Goal: Transaction & Acquisition: Purchase product/service

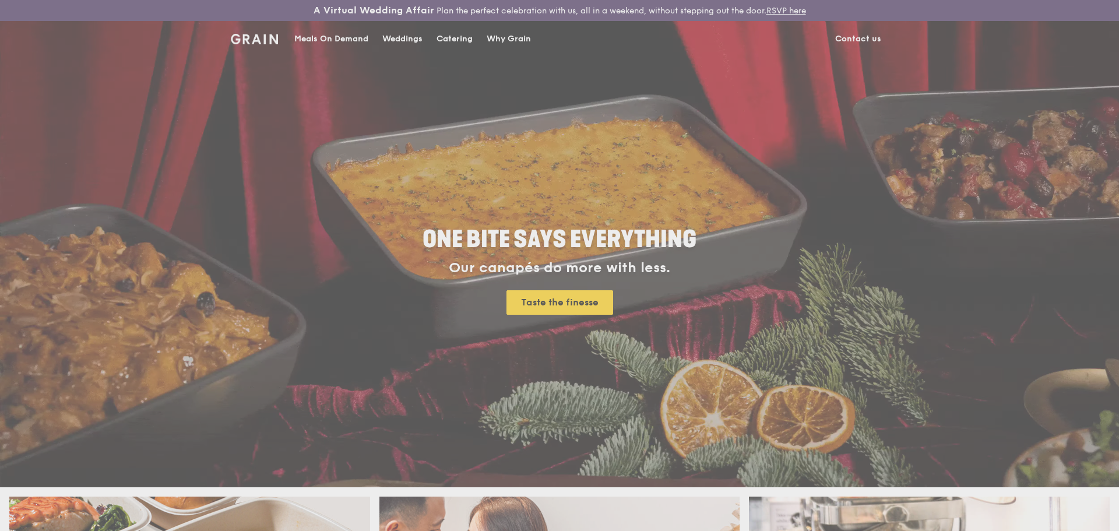
click at [444, 36] on div "Weddings by [PERSON_NAME] presents Plan the perfect celebration with us, all in…" at bounding box center [559, 265] width 1119 height 531
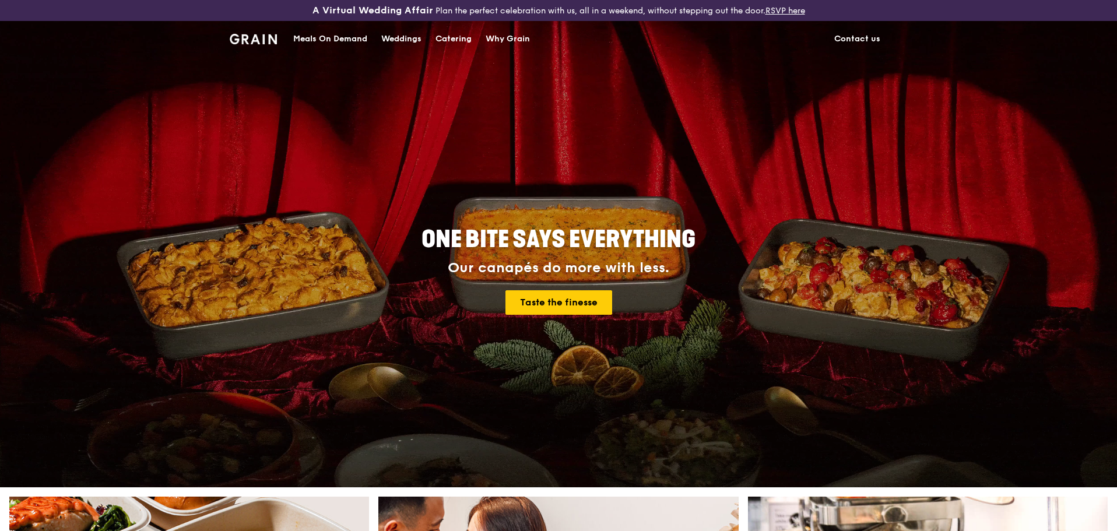
click at [447, 40] on div "Catering" at bounding box center [453, 39] width 36 height 35
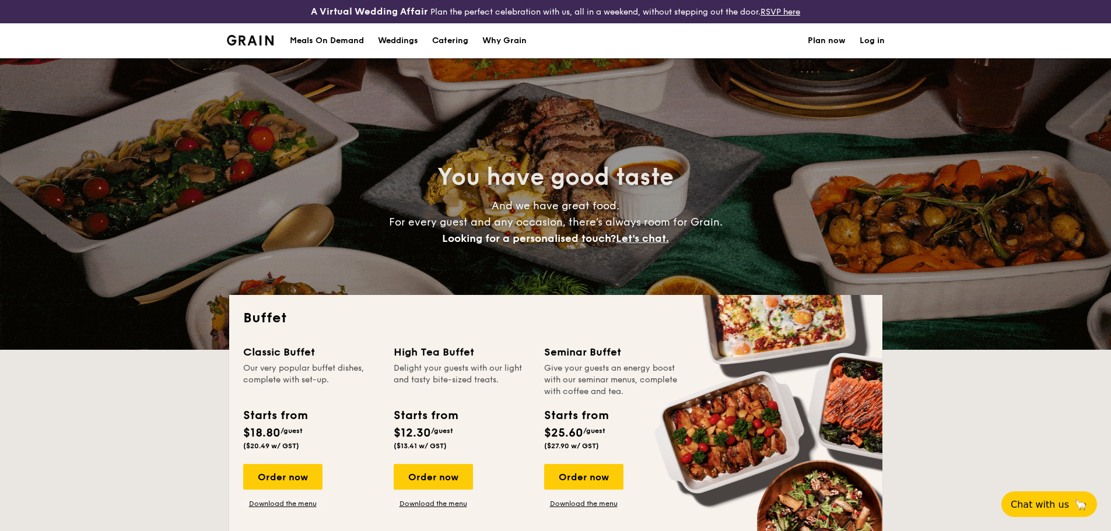
select select
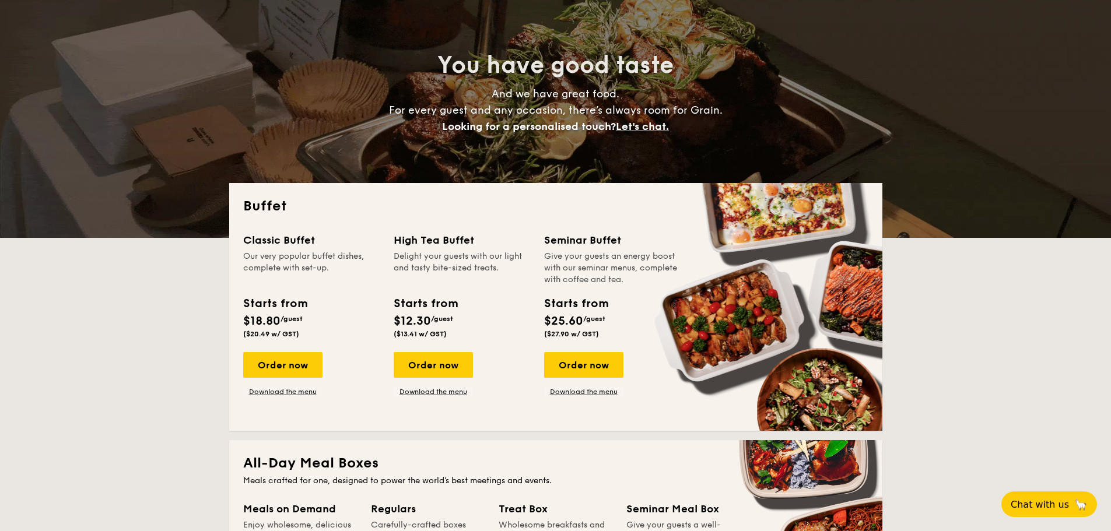
scroll to position [117, 0]
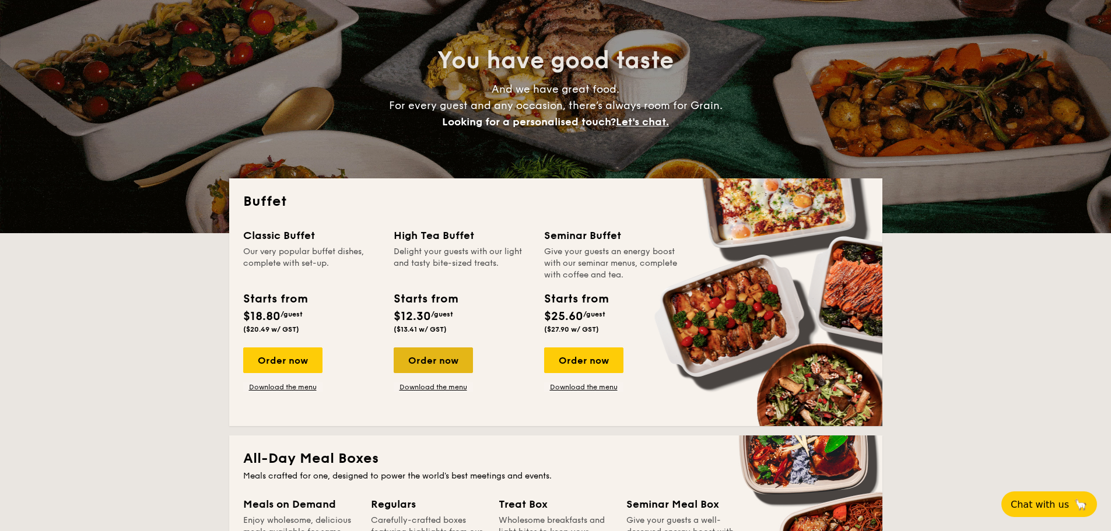
click at [400, 353] on div "Order now" at bounding box center [433, 360] width 79 height 26
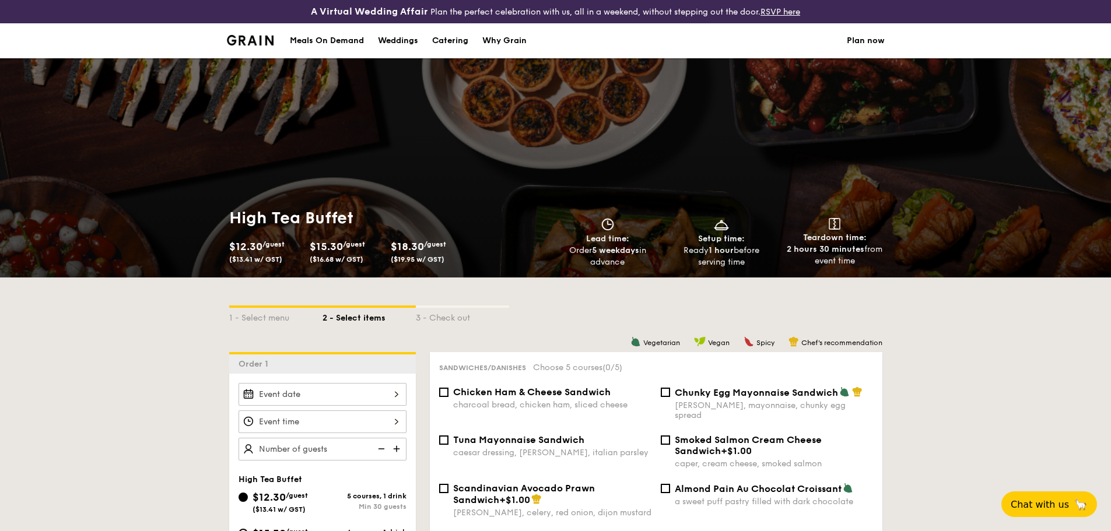
scroll to position [117, 0]
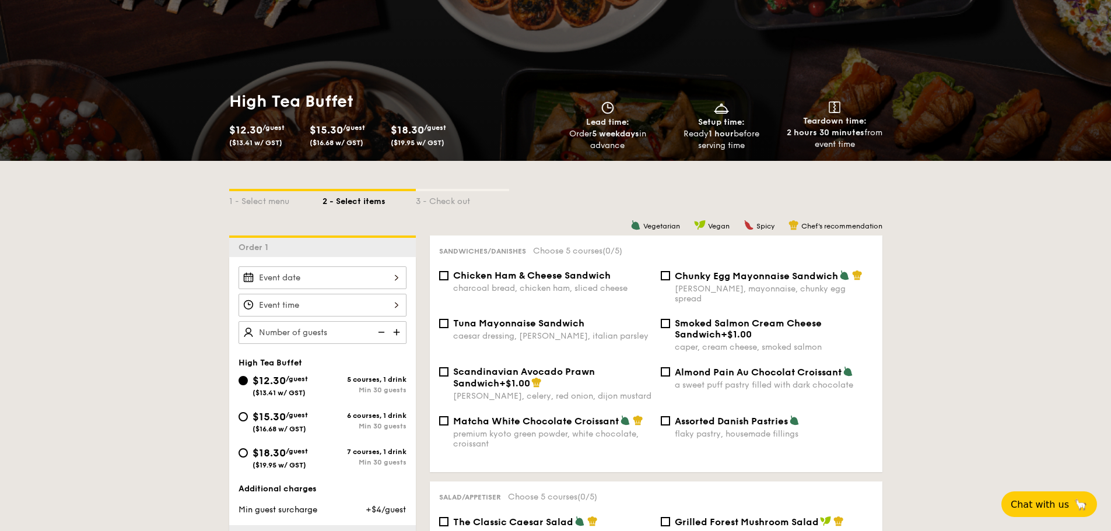
click at [672, 293] on label "Chunky Egg Mayonnaise Sandwich dijon mustard, mayonnaise, chunky egg spread" at bounding box center [767, 298] width 212 height 11
click at [670, 280] on input "Chunky Egg Mayonnaise Sandwich dijon mustard, mayonnaise, chunky egg spread" at bounding box center [665, 275] width 9 height 9
checkbox input "true"
click at [534, 279] on span "Chicken Ham & Cheese Sandwich" at bounding box center [531, 275] width 157 height 11
click at [448, 279] on input "Chicken Ham & Cheese Sandwich charcoal bread, chicken ham, sliced cheese" at bounding box center [443, 275] width 9 height 9
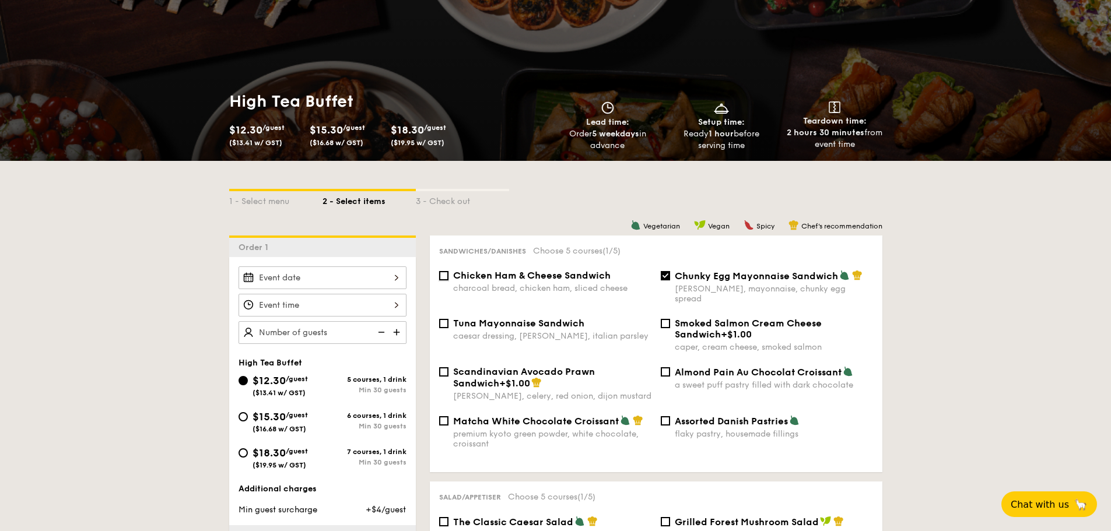
checkbox input "true"
click at [522, 318] on span "Tuna Mayonnaise Sandwich" at bounding box center [518, 323] width 131 height 11
click at [448, 319] on input "Tuna Mayonnaise Sandwich caesar dressing, gherkin, italian parsley" at bounding box center [443, 323] width 9 height 9
checkbox input "true"
click at [538, 416] on span "Matcha White Chocolate Croissant" at bounding box center [536, 421] width 166 height 11
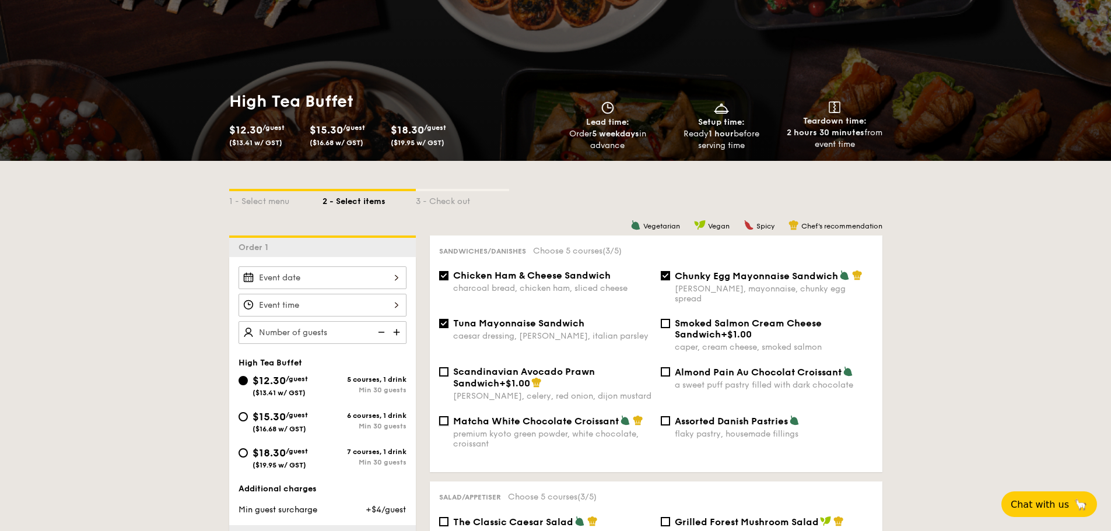
click at [448, 416] on input "Matcha White Chocolate Croissant premium kyoto green powder, white chocolate, c…" at bounding box center [443, 420] width 9 height 9
checkbox input "true"
click at [705, 416] on span "Assorted Danish Pastries" at bounding box center [731, 421] width 113 height 11
click at [670, 416] on input "Assorted Danish Pastries flaky pastry, housemade fillings" at bounding box center [665, 420] width 9 height 9
checkbox input "true"
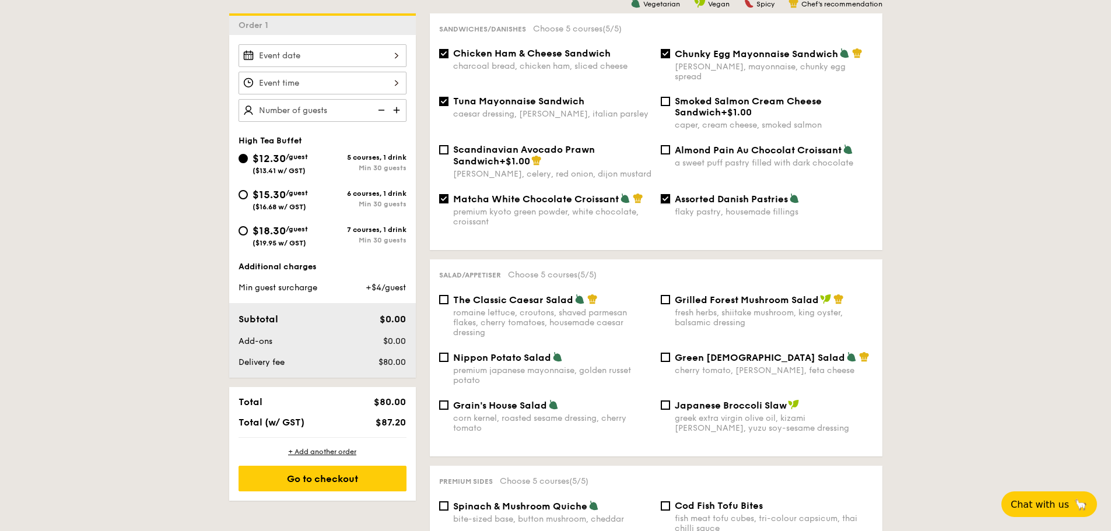
scroll to position [350, 0]
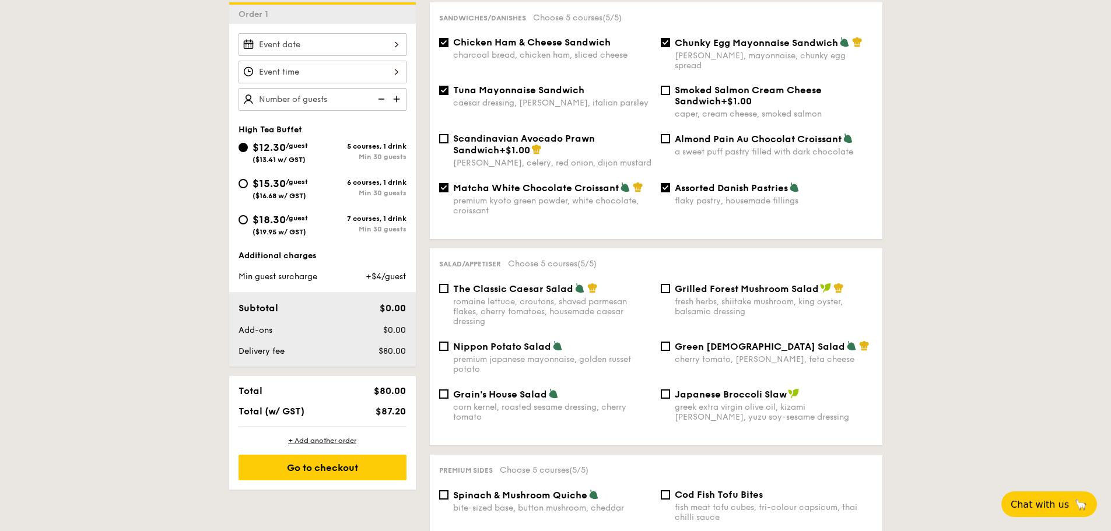
click at [482, 283] on span "The Classic Caesar Salad" at bounding box center [513, 288] width 120 height 11
click at [448, 284] on input "The Classic Caesar Salad romaine lettuce, croutons, shaved parmesan flakes, che…" at bounding box center [443, 288] width 9 height 9
checkbox input "true"
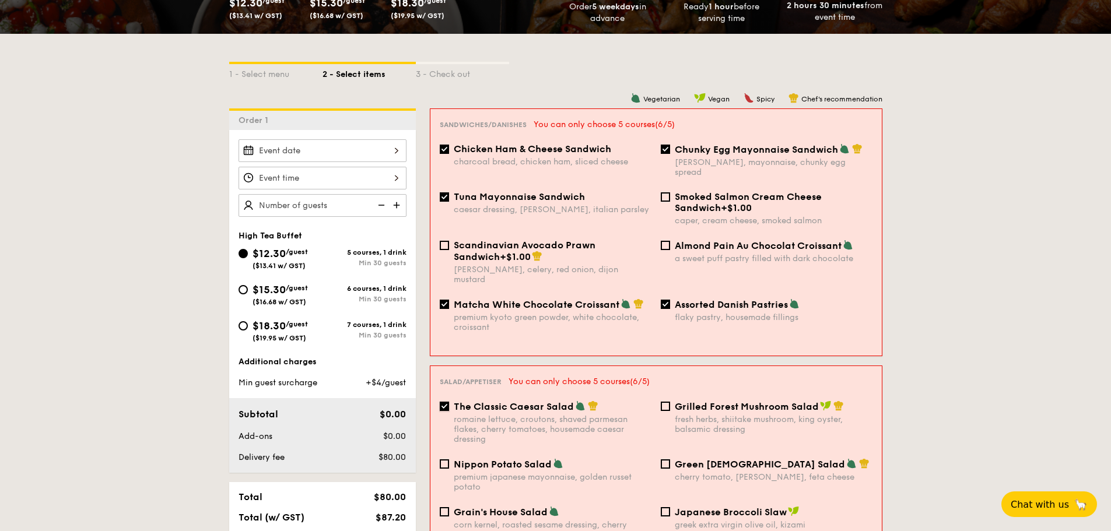
scroll to position [233, 0]
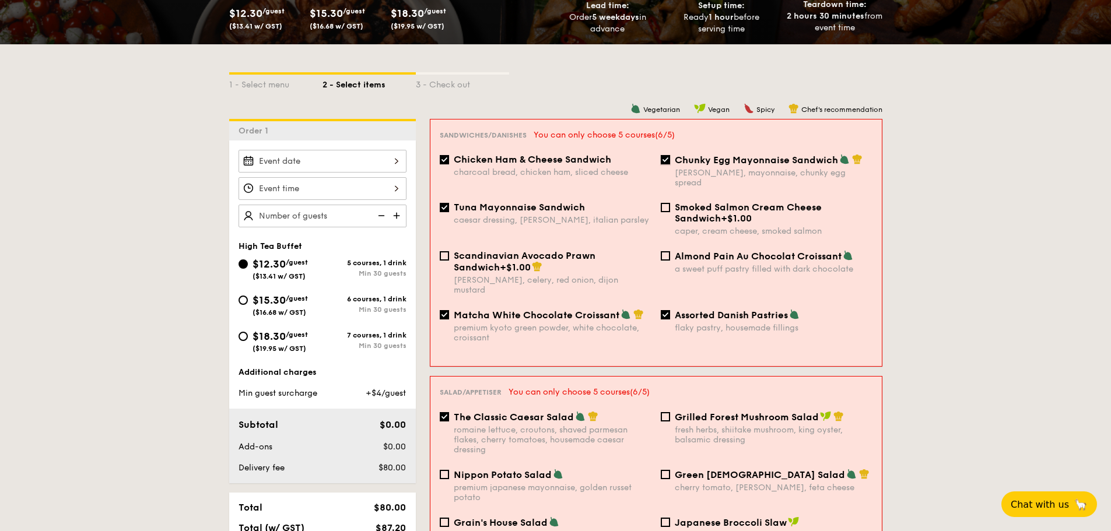
click at [668, 158] on input "Chunky Egg Mayonnaise Sandwich dijon mustard, mayonnaise, chunky egg spread" at bounding box center [665, 159] width 9 height 9
checkbox input "false"
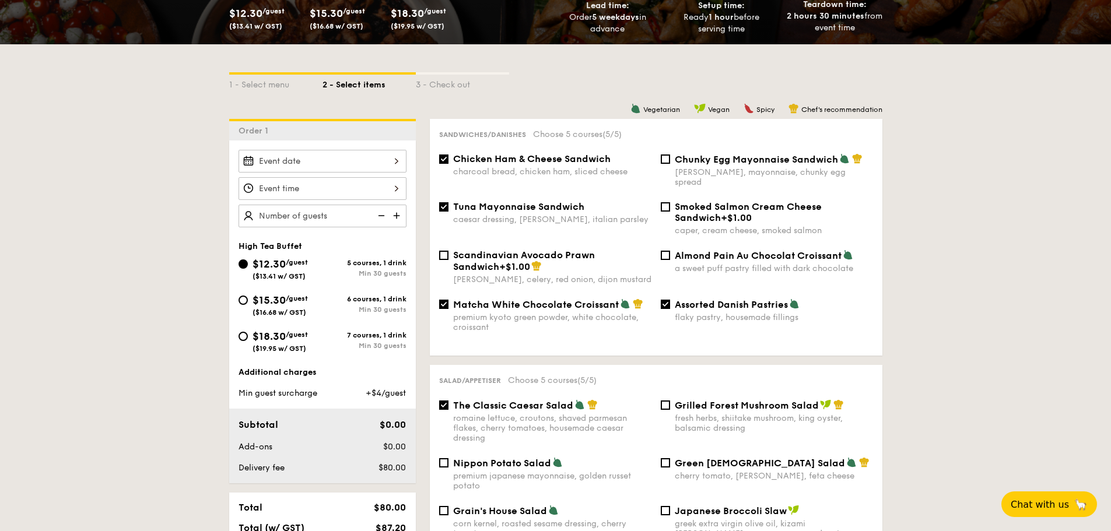
click at [524, 201] on span "Tuna Mayonnaise Sandwich" at bounding box center [518, 206] width 131 height 11
click at [448, 202] on input "Tuna Mayonnaise Sandwich caesar dressing, gherkin, italian parsley" at bounding box center [443, 206] width 9 height 9
checkbox input "false"
click at [527, 170] on div "charcoal bread, chicken ham, sliced cheese" at bounding box center [552, 172] width 198 height 10
click at [448, 164] on input "Chicken Ham & Cheese Sandwich charcoal bread, chicken ham, sliced cheese" at bounding box center [443, 158] width 9 height 9
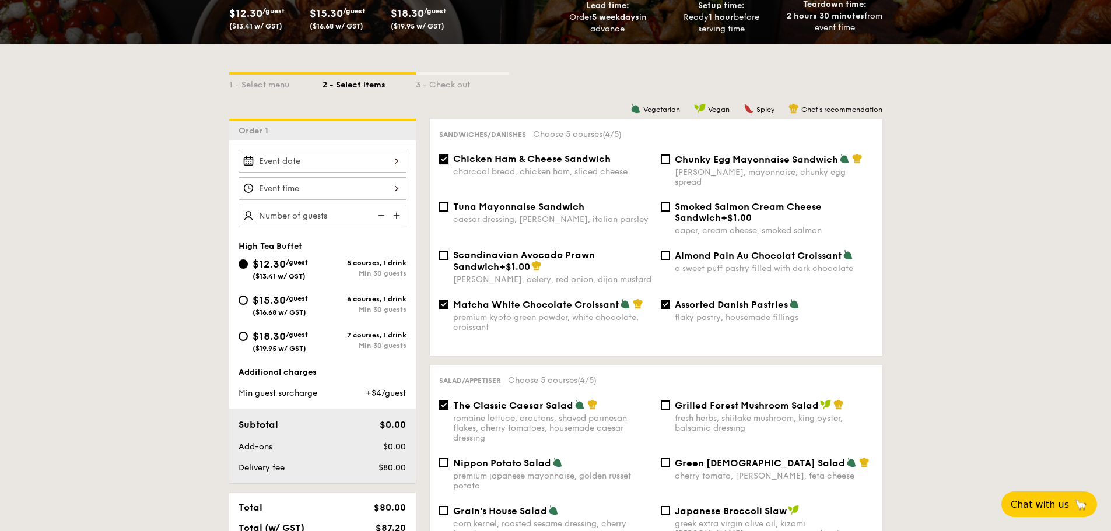
checkbox input "false"
click at [684, 162] on span "Chunky Egg Mayonnaise Sandwich" at bounding box center [756, 159] width 163 height 11
click at [670, 162] on input "Chunky Egg Mayonnaise Sandwich dijon mustard, mayonnaise, chunky egg spread" at bounding box center [665, 158] width 9 height 9
checkbox input "true"
click at [468, 299] on span "Matcha White Chocolate Croissant" at bounding box center [536, 304] width 166 height 11
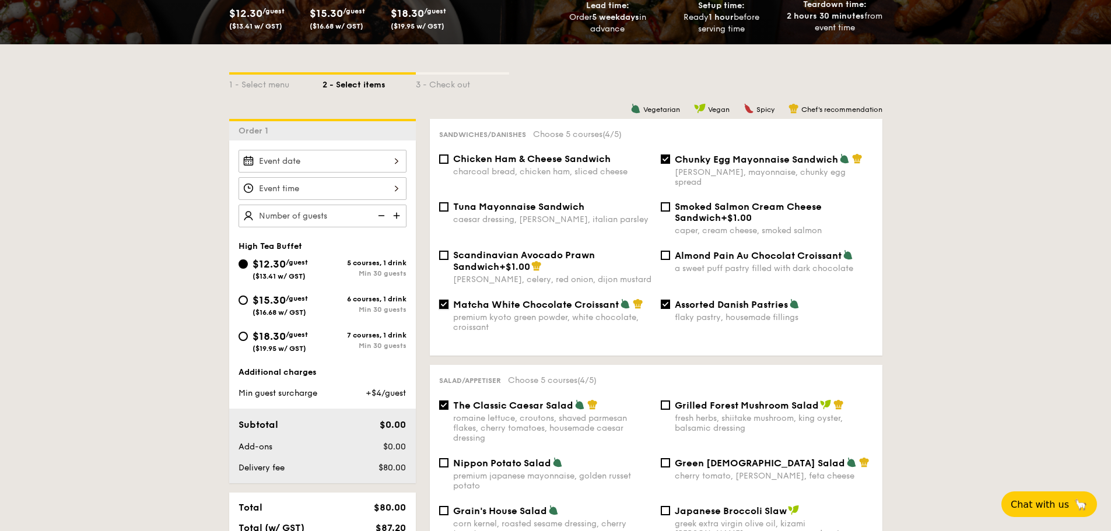
click at [448, 300] on input "Matcha White Chocolate Croissant premium kyoto green powder, white chocolate, c…" at bounding box center [443, 304] width 9 height 9
checkbox input "false"
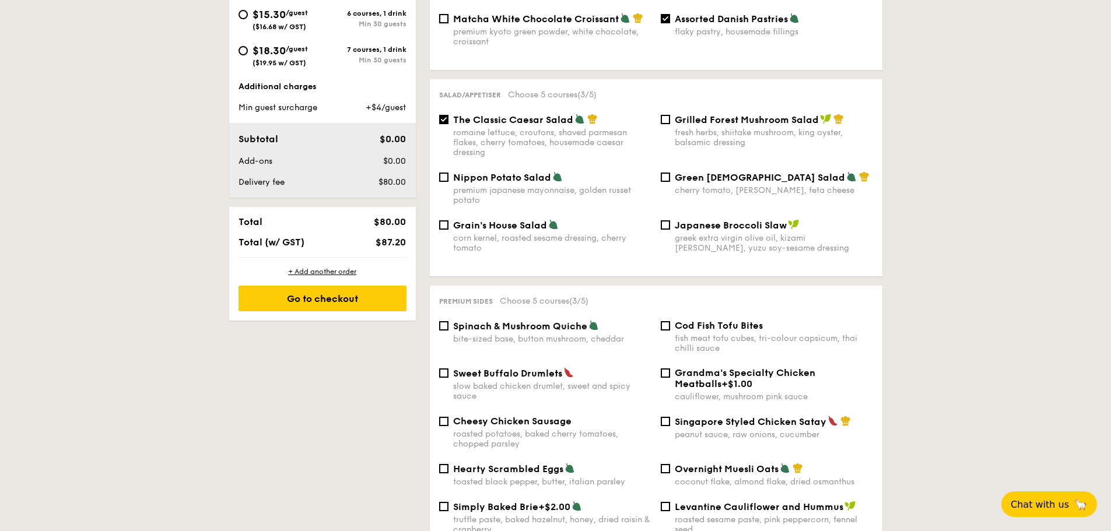
scroll to position [525, 0]
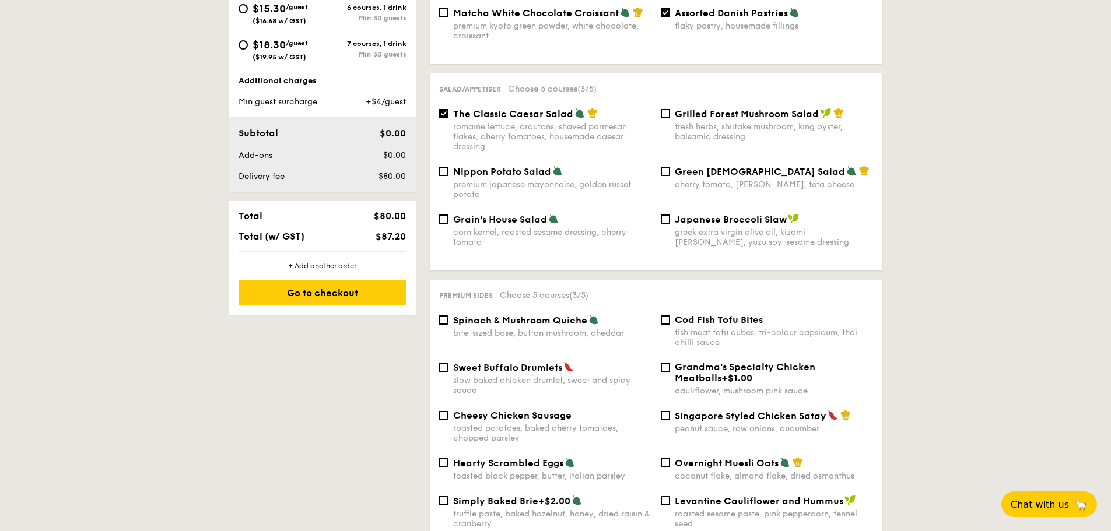
click at [558, 328] on div "bite-sized base, button mushroom, cheddar" at bounding box center [552, 333] width 198 height 10
click at [448, 318] on input "Spinach & Mushroom Quiche bite-sized base, button mushroom, cheddar" at bounding box center [443, 319] width 9 height 9
checkbox input "true"
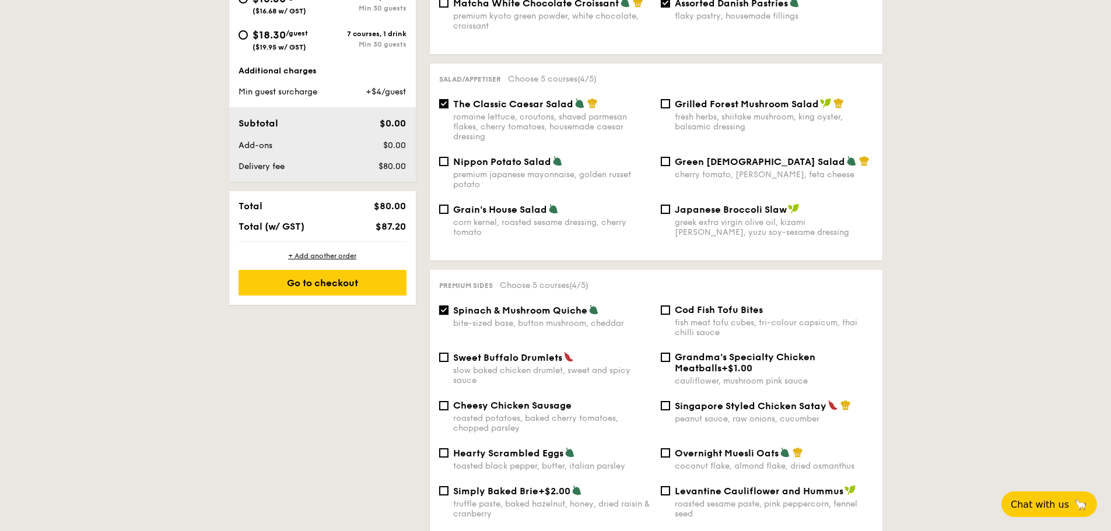
scroll to position [758, 0]
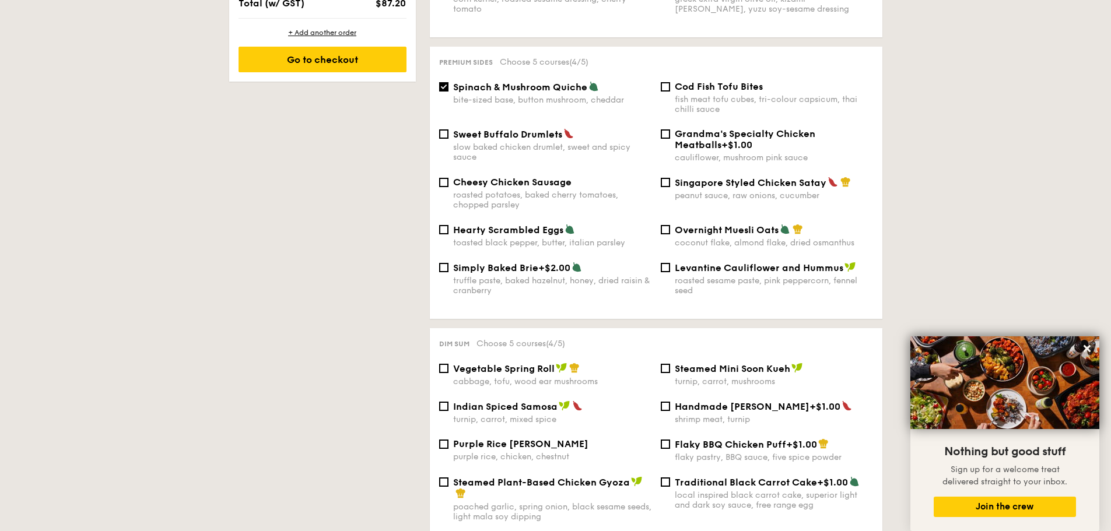
click at [535, 377] on div "Vegetable Spring Roll cabbage, tofu, wood ear mushrooms Steamed Mini Soon Kueh …" at bounding box center [655, 382] width 443 height 38
click at [535, 377] on div "cabbage, tofu, wood ear mushrooms" at bounding box center [552, 382] width 198 height 10
click at [448, 373] on input "Vegetable Spring Roll cabbage, tofu, wood ear mushrooms" at bounding box center [443, 368] width 9 height 9
checkbox input "true"
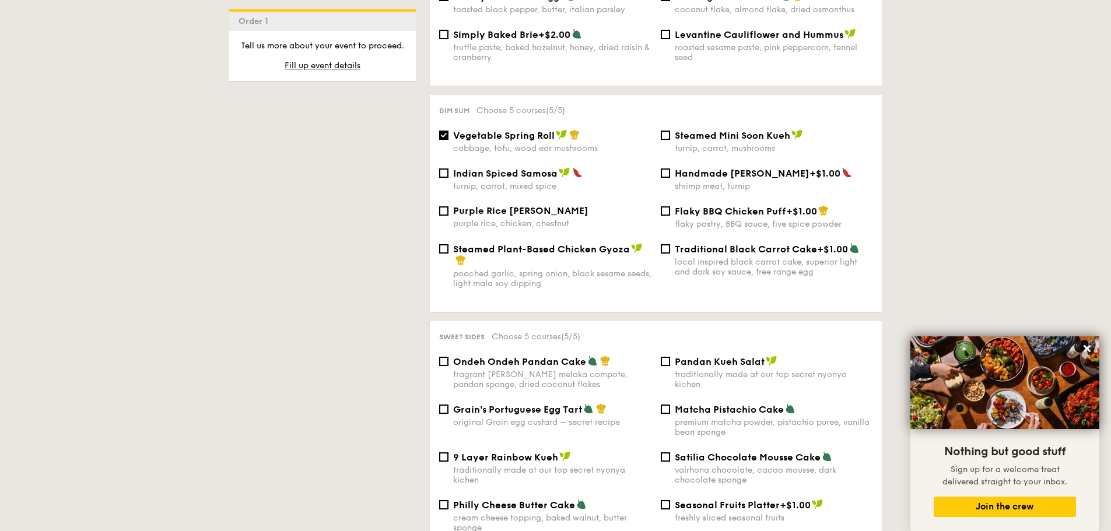
click at [548, 370] on div "fragrant gula melaka compote, pandan sponge, dried coconut flakes" at bounding box center [552, 380] width 198 height 20
click at [448, 364] on input "Ondeh Ondeh Pandan Cake fragrant gula melaka compote, pandan sponge, dried coco…" at bounding box center [443, 361] width 9 height 9
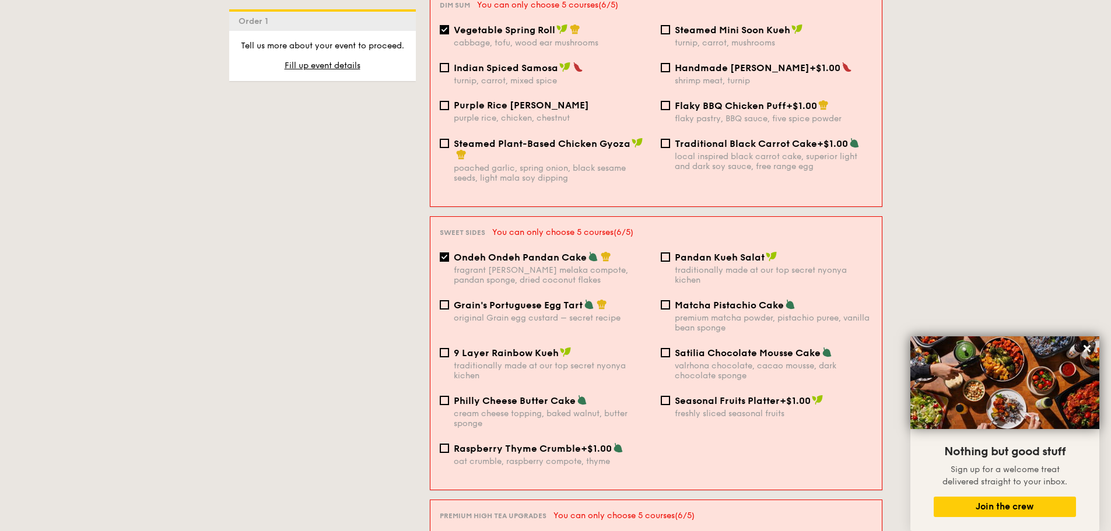
click at [526, 265] on div "fragrant gula melaka compote, pandan sponge, dried coconut flakes" at bounding box center [553, 275] width 198 height 20
click at [449, 254] on input "Ondeh Ondeh Pandan Cake fragrant gula melaka compote, pandan sponge, dried coco…" at bounding box center [444, 256] width 9 height 9
checkbox input "false"
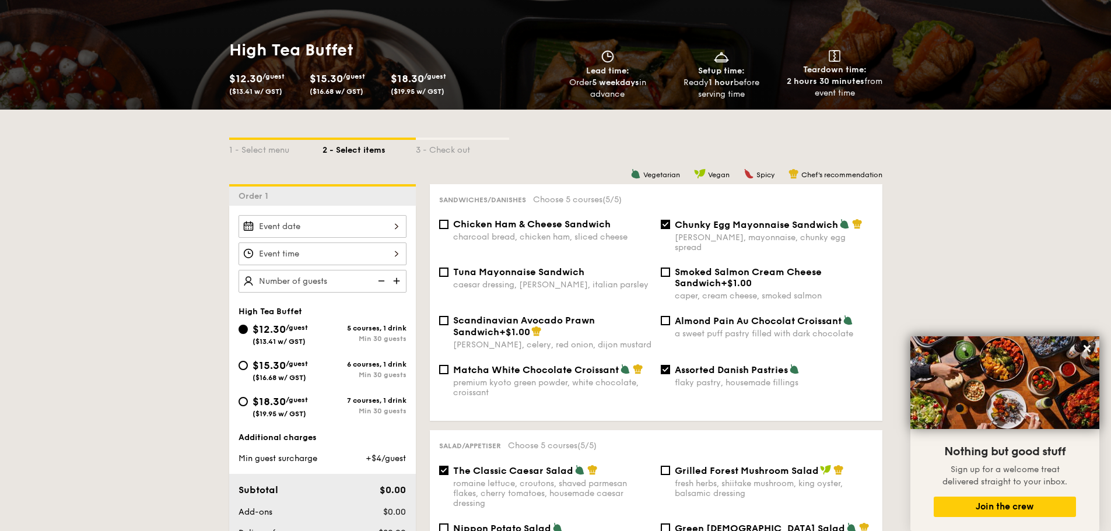
scroll to position [233, 0]
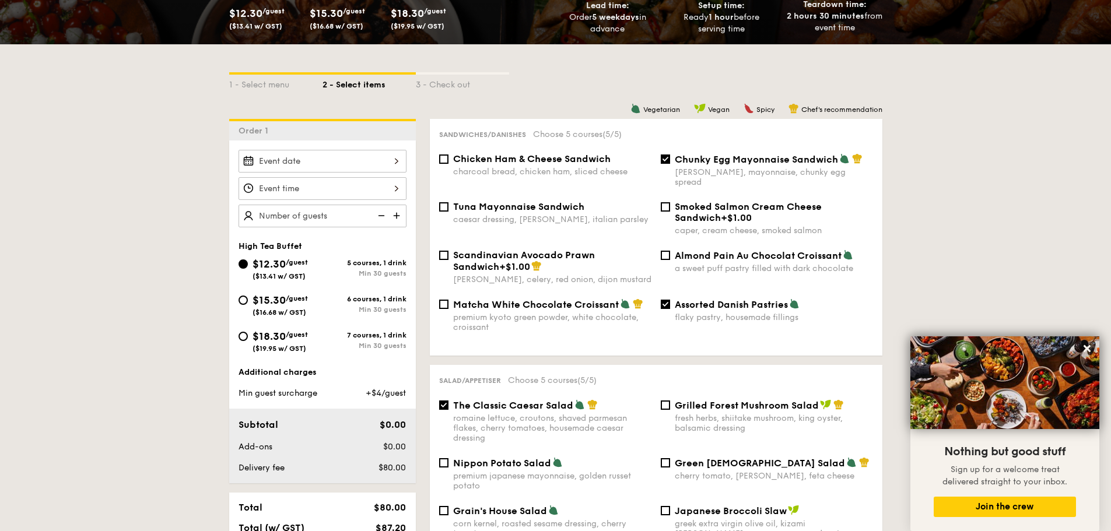
click at [270, 340] on span "$18.30" at bounding box center [268, 336] width 33 height 13
click at [248, 340] on input "$18.30 /guest ($19.95 w/ GST) 7 courses, 1 drink Min 30 guests" at bounding box center [242, 336] width 9 height 9
radio input "true"
checkbox input "false"
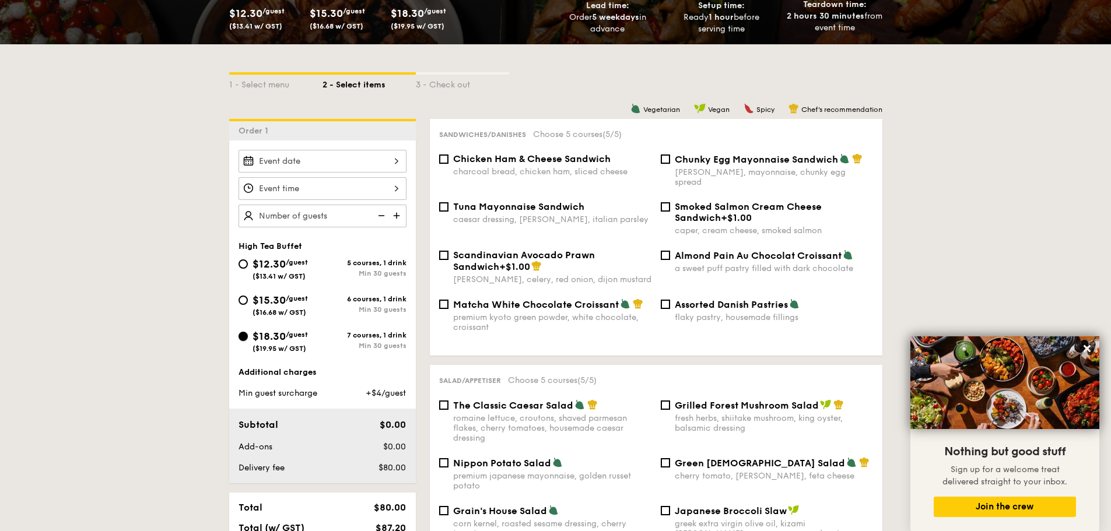
checkbox input "false"
radio input "true"
click at [548, 161] on span "Chicken Ham & Cheese Sandwich" at bounding box center [531, 158] width 157 height 11
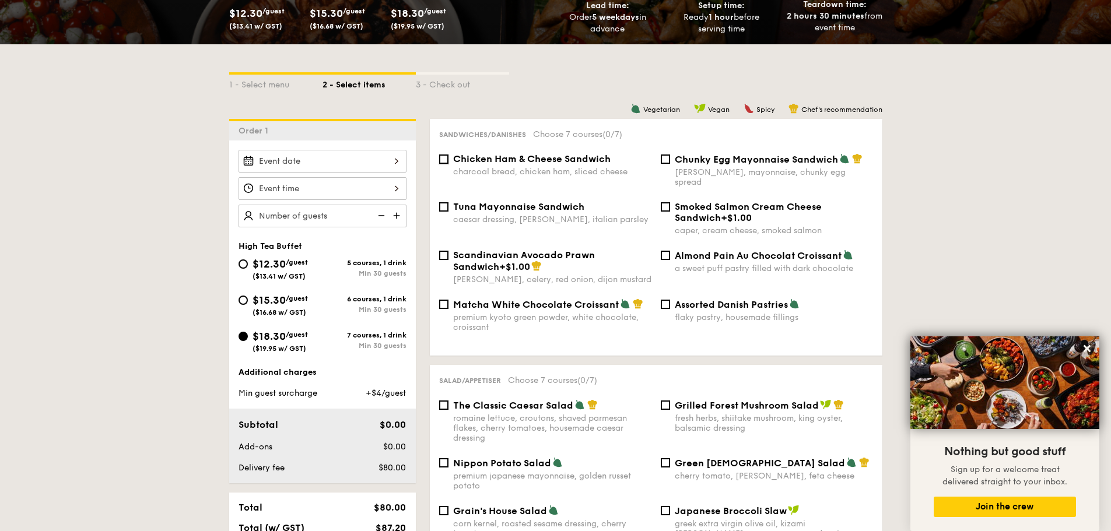
click at [448, 161] on input "Chicken Ham & Cheese Sandwich charcoal bread, chicken ham, sliced cheese" at bounding box center [443, 158] width 9 height 9
checkbox input "true"
click at [503, 413] on div "romaine lettuce, croutons, shaved parmesan flakes, cherry tomatoes, housemade c…" at bounding box center [552, 428] width 198 height 30
click at [448, 407] on input "The Classic Caesar Salad romaine lettuce, croutons, shaved parmesan flakes, che…" at bounding box center [443, 405] width 9 height 9
checkbox input "true"
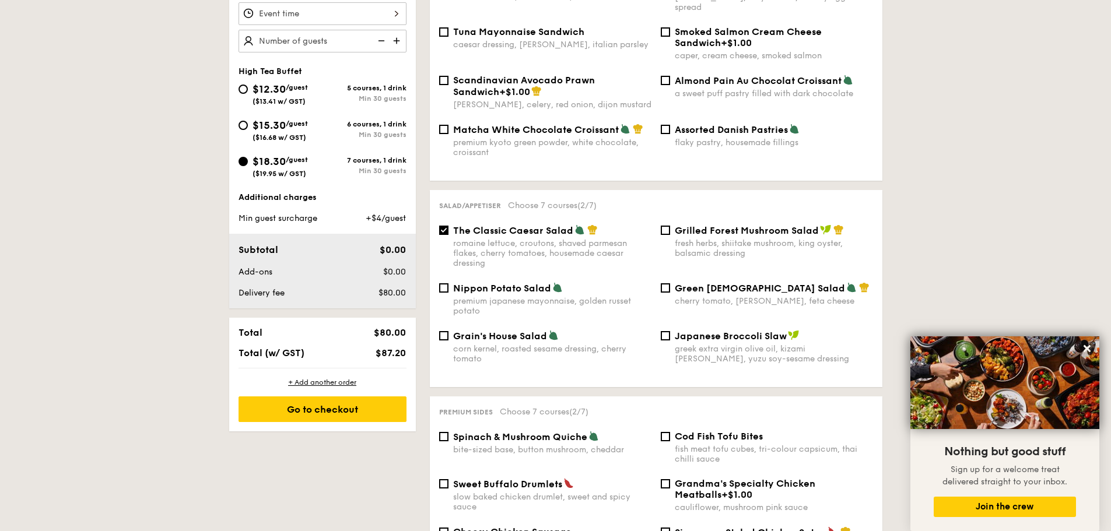
click at [498, 432] on span "Spinach & Mushroom Quiche" at bounding box center [520, 436] width 134 height 11
click at [448, 432] on input "Spinach & Mushroom Quiche bite-sized base, button mushroom, cheddar" at bounding box center [443, 436] width 9 height 9
checkbox input "true"
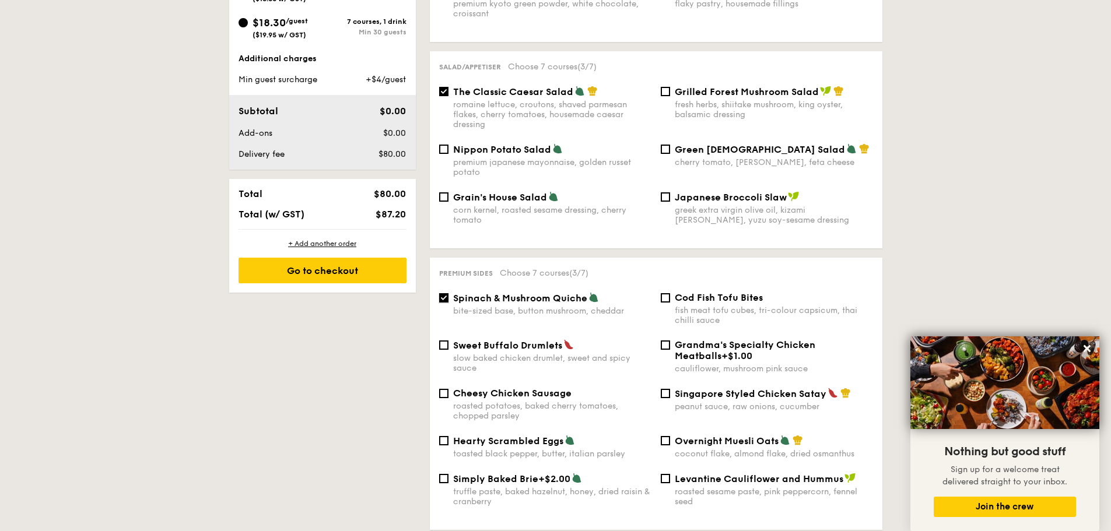
scroll to position [641, 0]
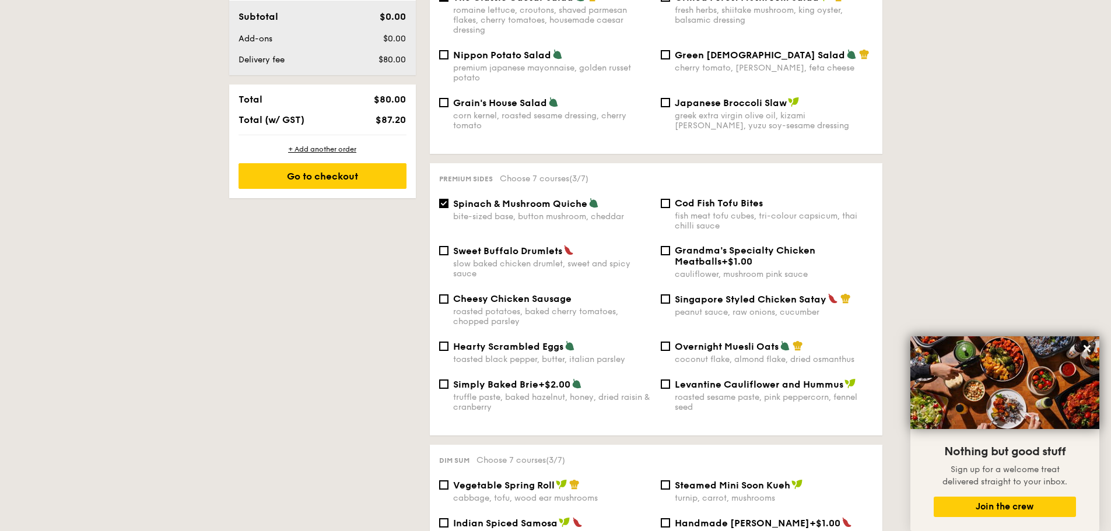
click at [476, 481] on div "Vegetable Spring Roll cabbage, tofu, wood ear mushrooms" at bounding box center [552, 491] width 198 height 24
click at [448, 481] on input "Vegetable Spring Roll cabbage, tofu, wood ear mushrooms" at bounding box center [443, 484] width 9 height 9
checkbox input "true"
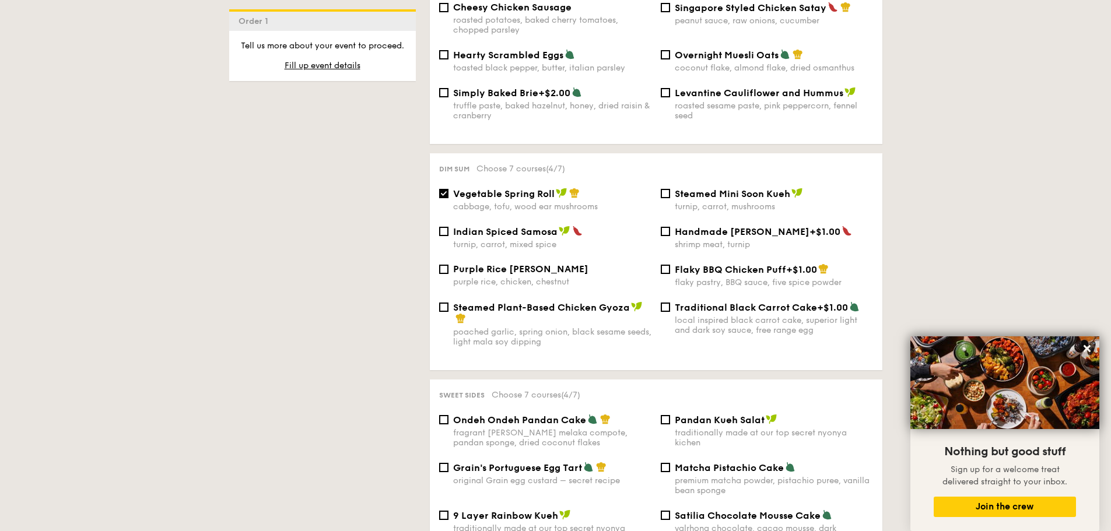
click at [489, 428] on div "fragrant gula melaka compote, pandan sponge, dried coconut flakes" at bounding box center [552, 438] width 198 height 20
click at [448, 422] on input "Ondeh Ondeh Pandan Cake fragrant gula melaka compote, pandan sponge, dried coco…" at bounding box center [443, 419] width 9 height 9
checkbox input "true"
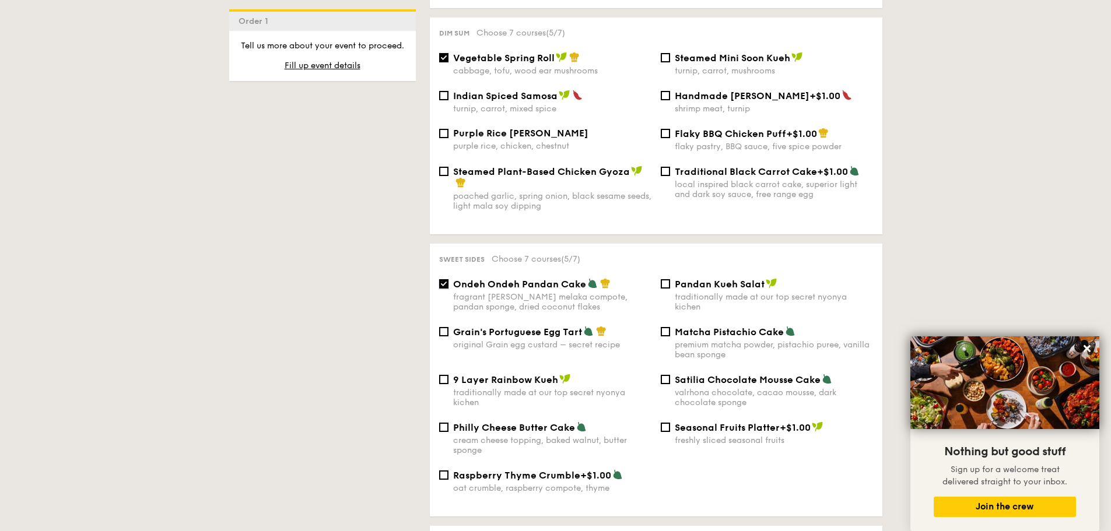
scroll to position [1166, 0]
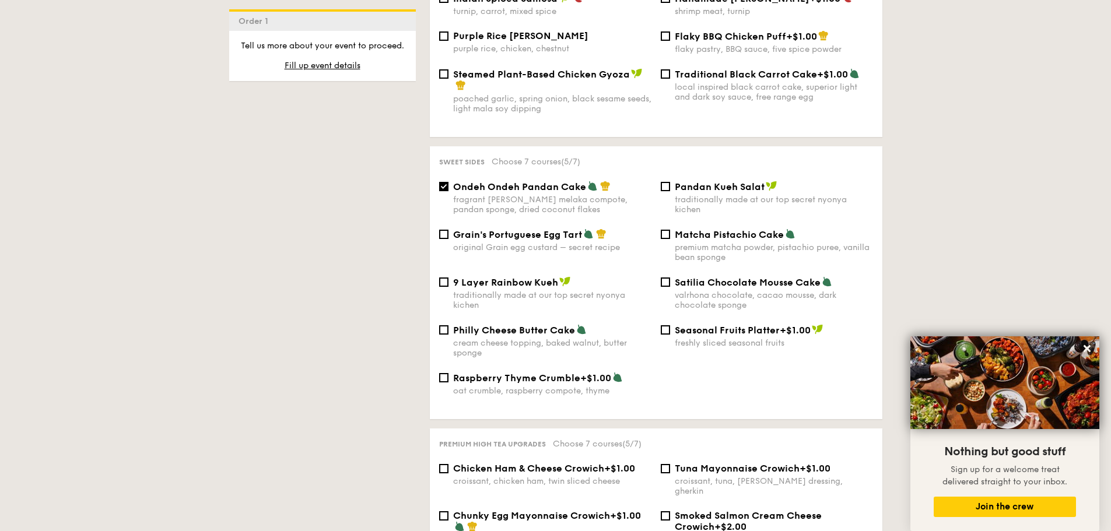
click at [475, 476] on div "croissant, chicken ham, twin sliced cheese" at bounding box center [552, 481] width 198 height 10
click at [448, 469] on input "Chicken Ham & Cheese Crowich +$1.00 croissant, chicken ham, twin sliced cheese" at bounding box center [443, 468] width 9 height 9
checkbox input "true"
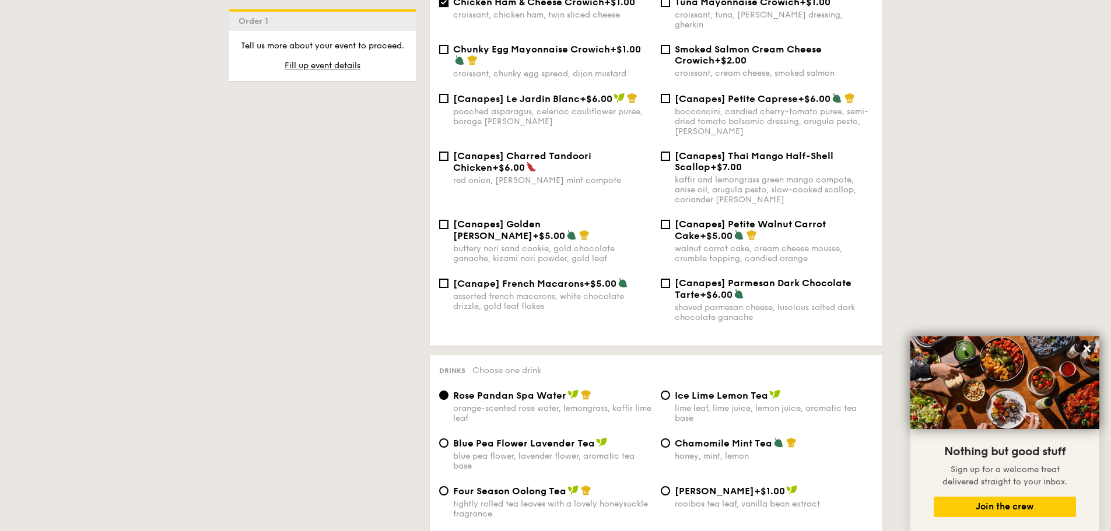
scroll to position [1691, 0]
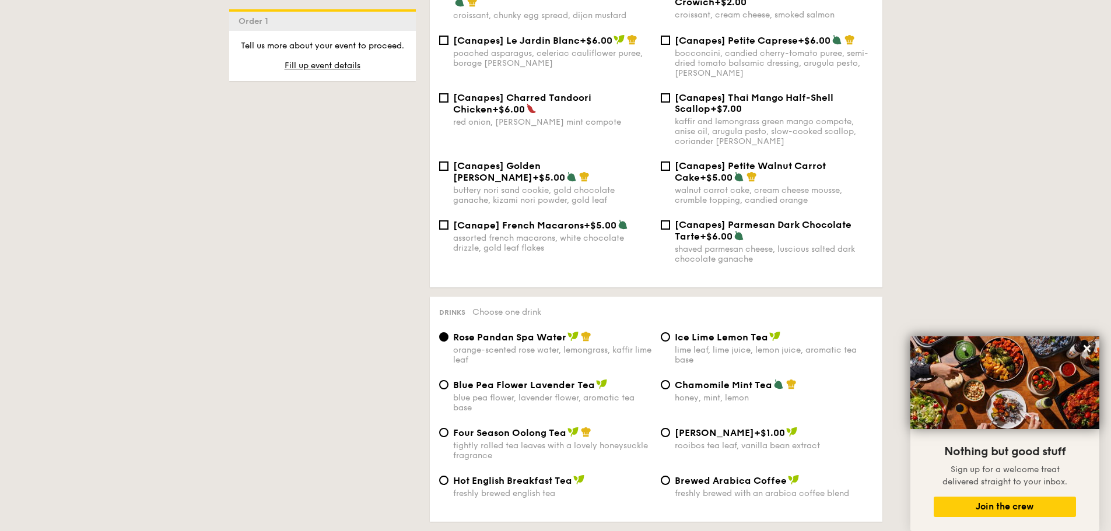
click at [710, 345] on div "lime leaf, lime juice, lemon juice, aromatic tea base" at bounding box center [774, 355] width 198 height 20
click at [670, 336] on input "Ice Lime Lemon Tea lime leaf, lime juice, lemon juice, aromatic tea base" at bounding box center [665, 336] width 9 height 9
radio input "true"
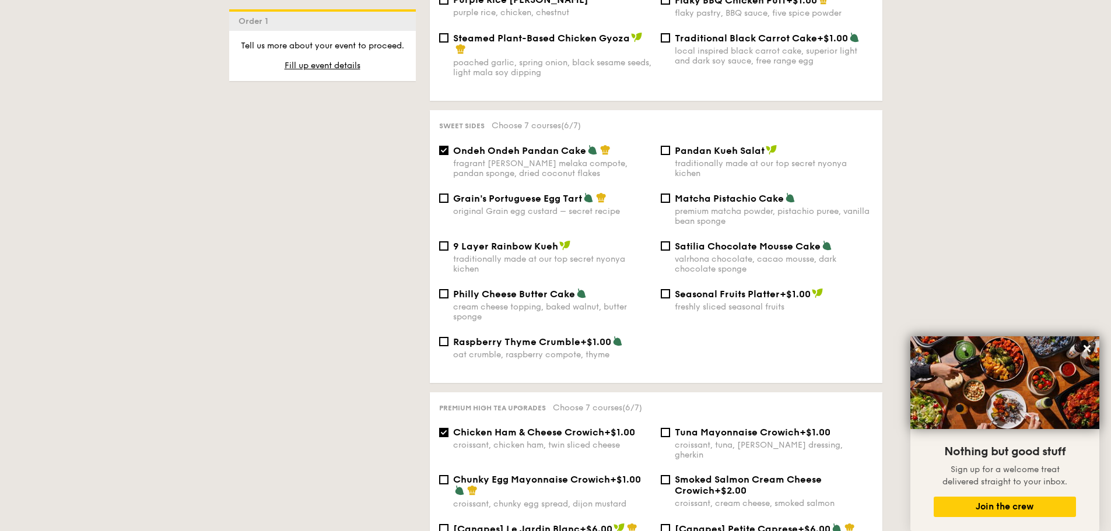
scroll to position [1049, 0]
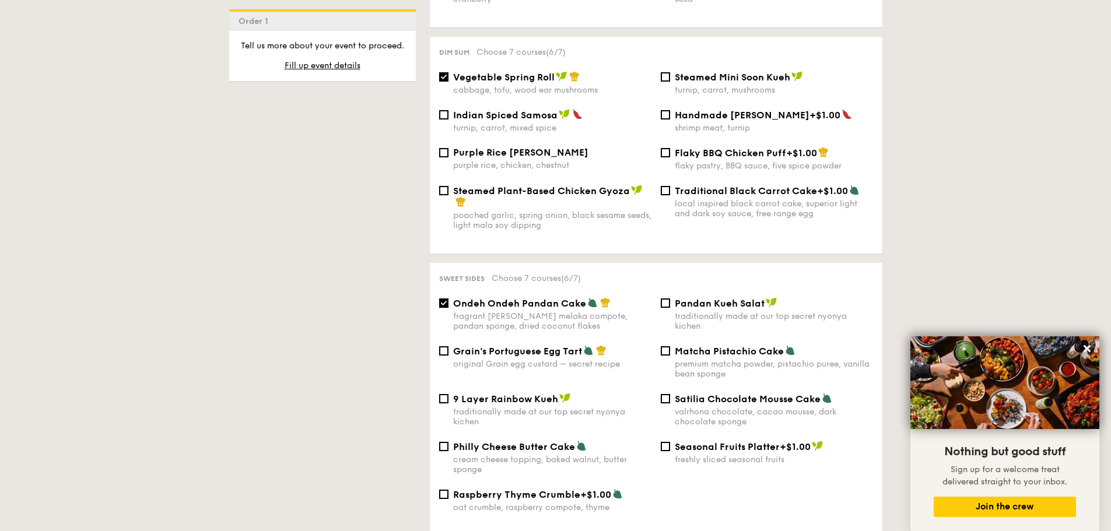
click at [715, 299] on div "Pandan Kueh Salat traditionally made at our top secret nyonya kichen" at bounding box center [774, 314] width 198 height 34
click at [670, 299] on input "Pandan Kueh Salat traditionally made at our top secret nyonya kichen" at bounding box center [665, 302] width 9 height 9
checkbox input "true"
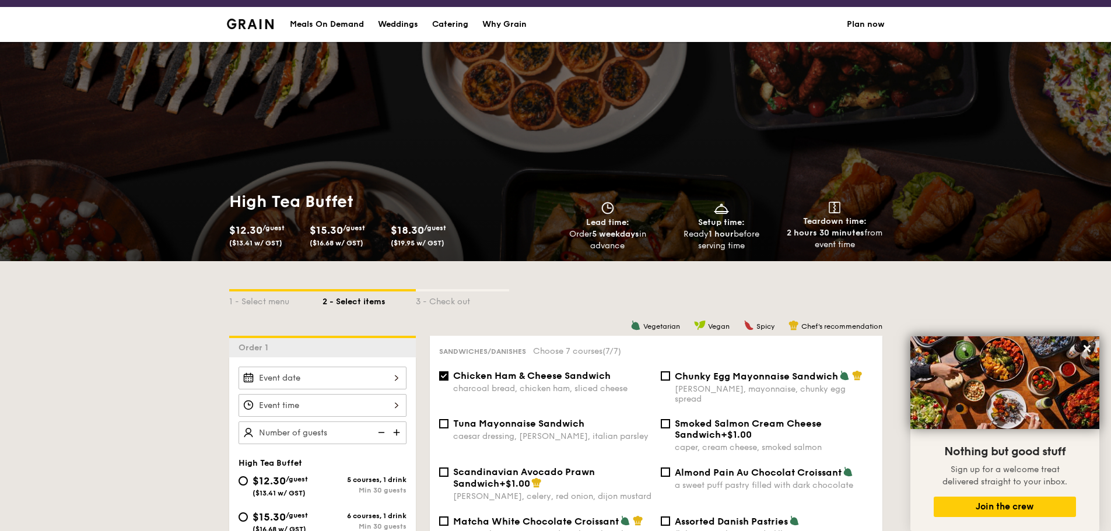
scroll to position [0, 0]
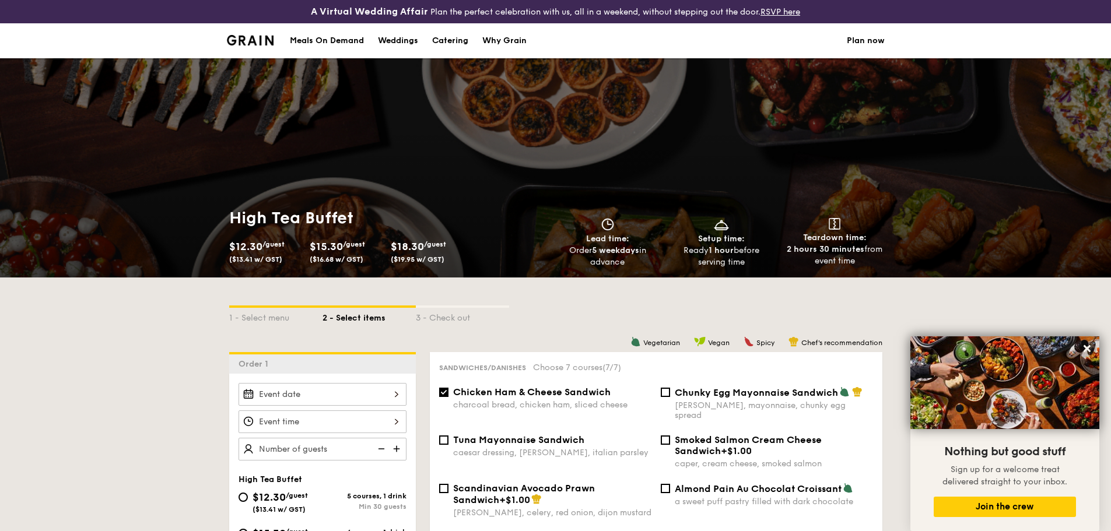
click at [459, 40] on div "Catering" at bounding box center [450, 40] width 36 height 35
select select
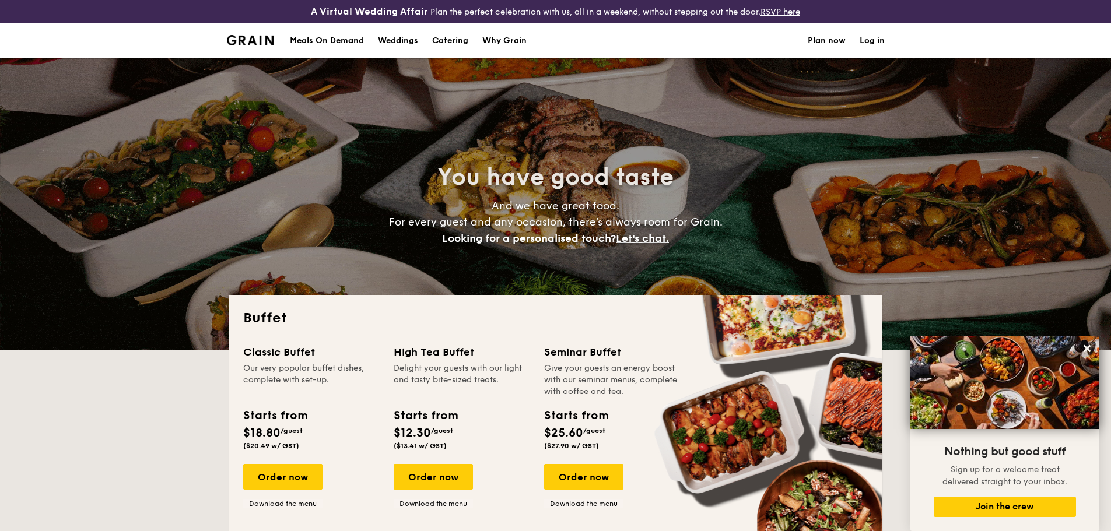
scroll to position [58, 0]
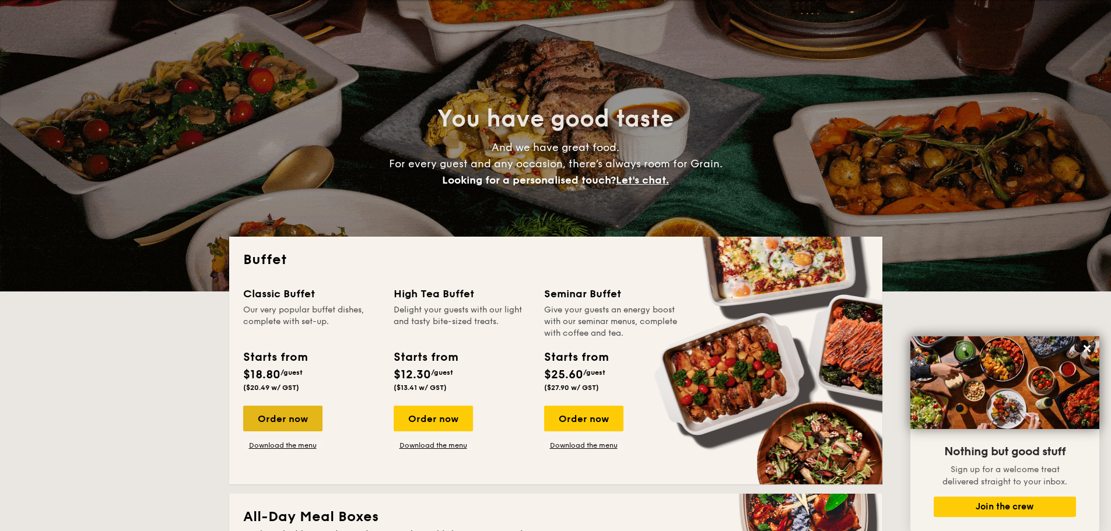
click at [278, 414] on div "Order now" at bounding box center [282, 419] width 79 height 26
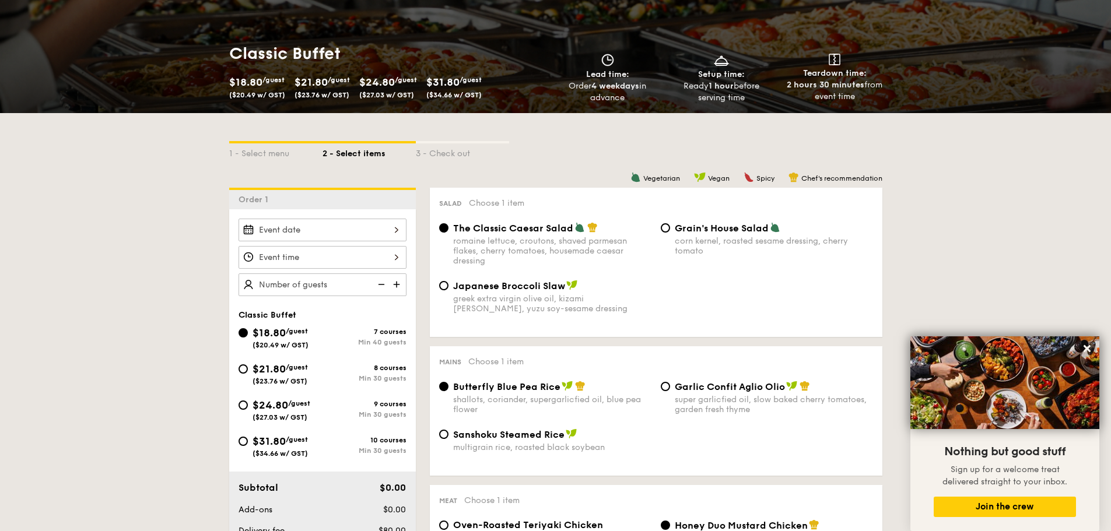
scroll to position [233, 0]
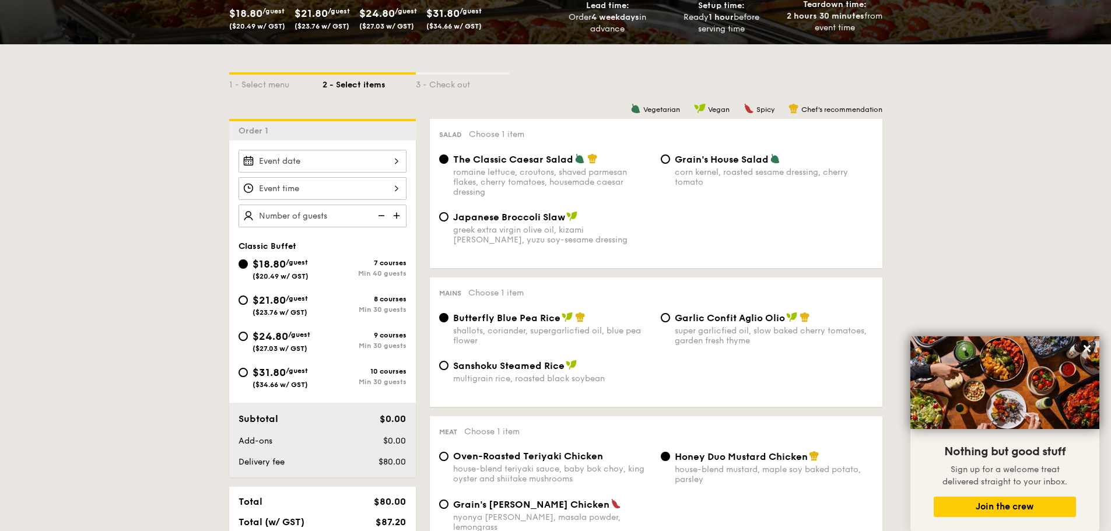
click at [286, 305] on span "$21.80" at bounding box center [268, 300] width 33 height 13
click at [248, 305] on input "$21.80 /guest ($23.76 w/ GST) 8 courses Min 30 guests" at bounding box center [242, 300] width 9 height 9
radio input "true"
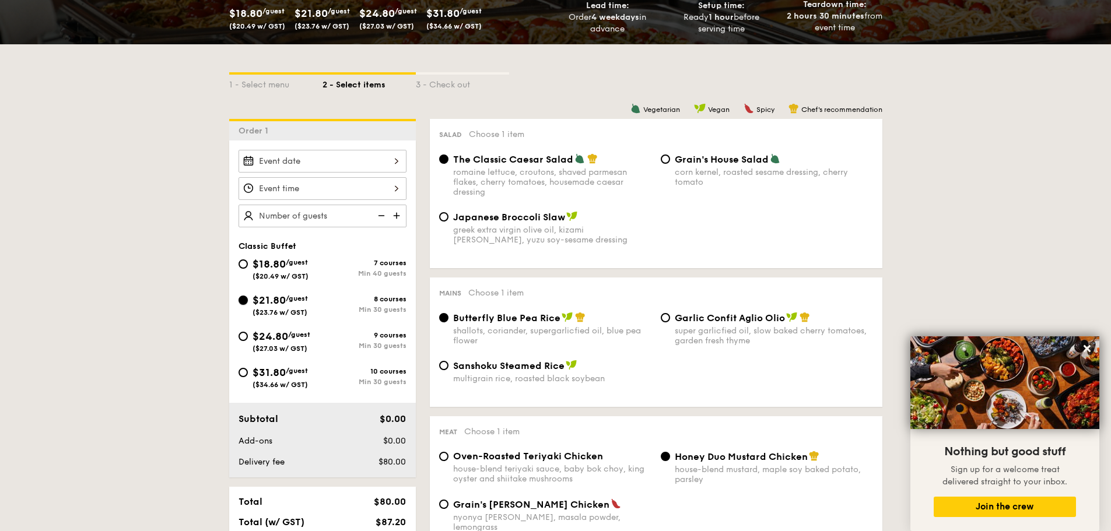
radio input "true"
